Goal: Information Seeking & Learning: Learn about a topic

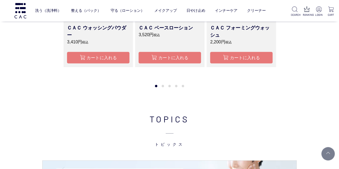
scroll to position [644, 0]
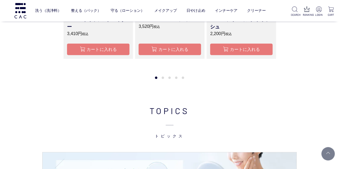
click at [183, 77] on button "5" at bounding box center [183, 78] width 2 height 2
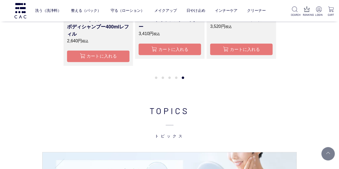
click at [167, 79] on li "3" at bounding box center [169, 78] width 7 height 7
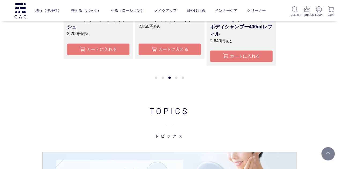
click at [157, 79] on li "1" at bounding box center [156, 78] width 7 height 7
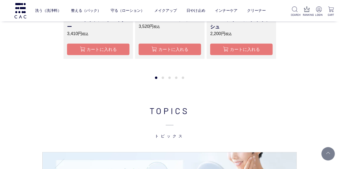
click at [162, 77] on button "2" at bounding box center [163, 78] width 2 height 2
click at [174, 77] on li "4" at bounding box center [176, 78] width 7 height 7
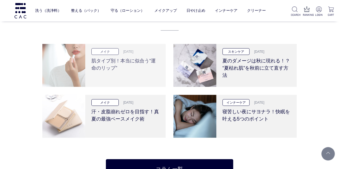
scroll to position [1046, 0]
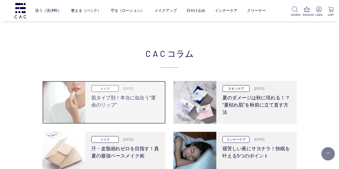
click at [122, 97] on h3 "肌タイプ別！本当に似合う“運命のリップ”" at bounding box center [125, 100] width 68 height 17
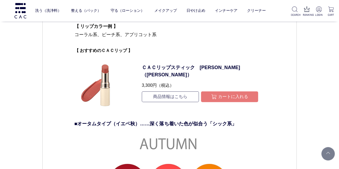
scroll to position [1234, 0]
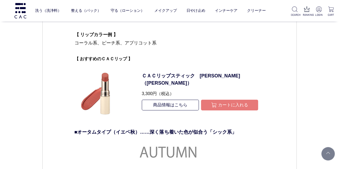
drag, startPoint x: 78, startPoint y: 46, endPoint x: 149, endPoint y: 43, distance: 70.6
click at [149, 43] on p "【 特徴 】 「明るく華やか」「可愛らしい」「フレッシュ」。 明るく血色のよい肌。やや[PERSON_NAME]帯びた透明感のある印象。瞳や髪はやわらかいブラ…" at bounding box center [169, 6] width 190 height 100
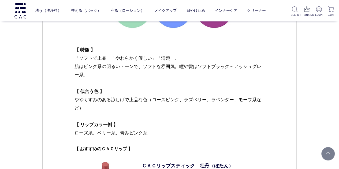
scroll to position [1797, 0]
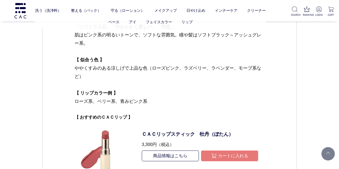
click at [237, 28] on ul "ベース アイ フェイスカラー リップ" at bounding box center [150, 22] width 231 height 13
